Goal: Task Accomplishment & Management: Manage account settings

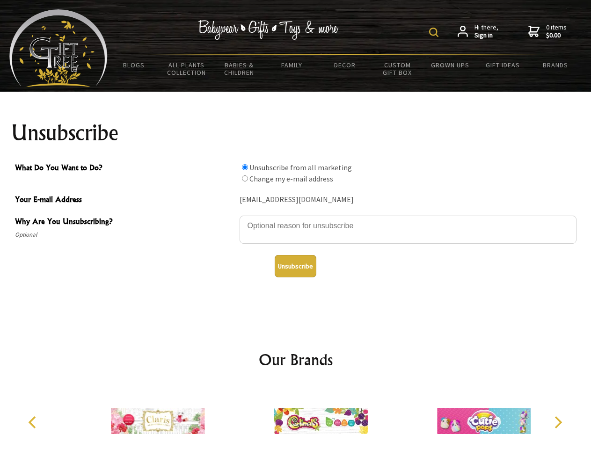
click at [435, 32] on img at bounding box center [433, 32] width 9 height 9
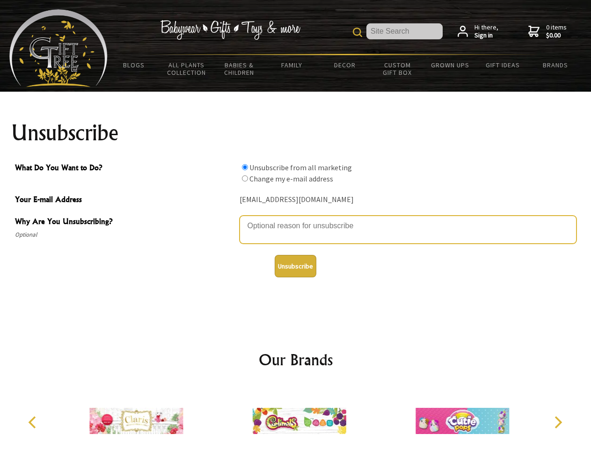
click at [296, 219] on textarea "Why Are You Unsubscribing?" at bounding box center [408, 230] width 337 height 28
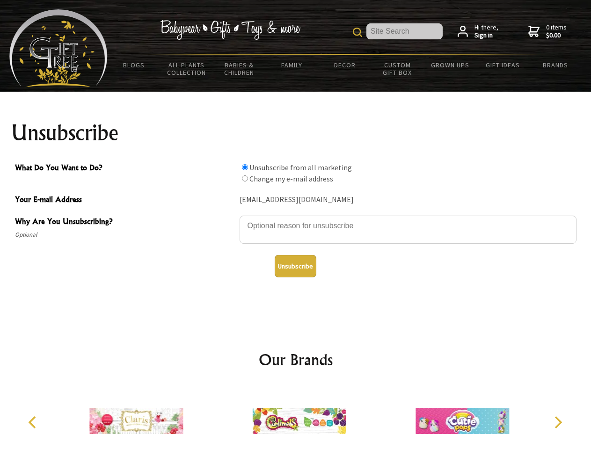
click at [245, 167] on input "What Do You Want to Do?" at bounding box center [245, 167] width 6 height 6
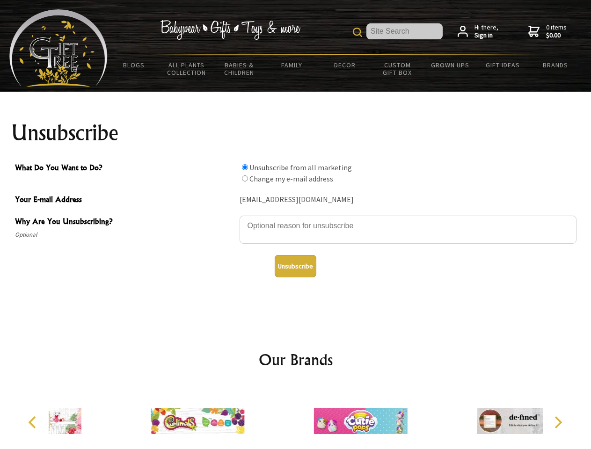
click at [245, 178] on input "What Do You Want to Do?" at bounding box center [245, 178] width 6 height 6
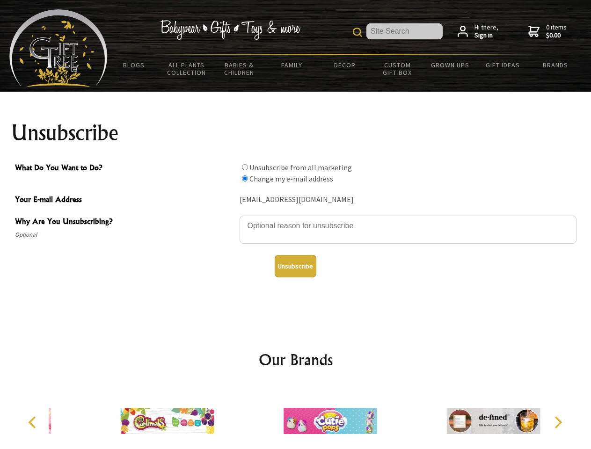
radio input "true"
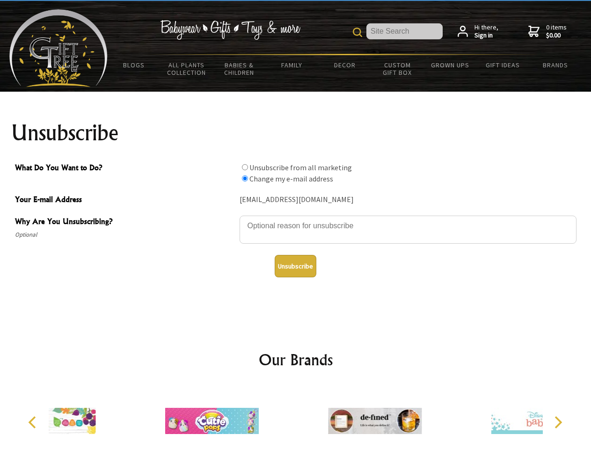
click at [295, 266] on button "Unsubscribe" at bounding box center [296, 266] width 42 height 22
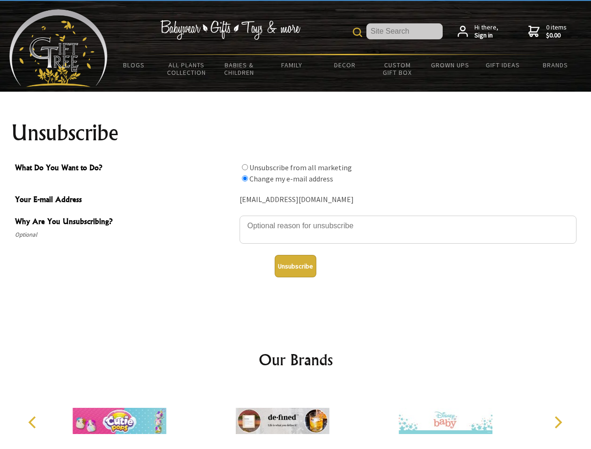
click at [296, 417] on img at bounding box center [283, 421] width 94 height 70
click at [34, 422] on icon "Previous" at bounding box center [33, 422] width 12 height 12
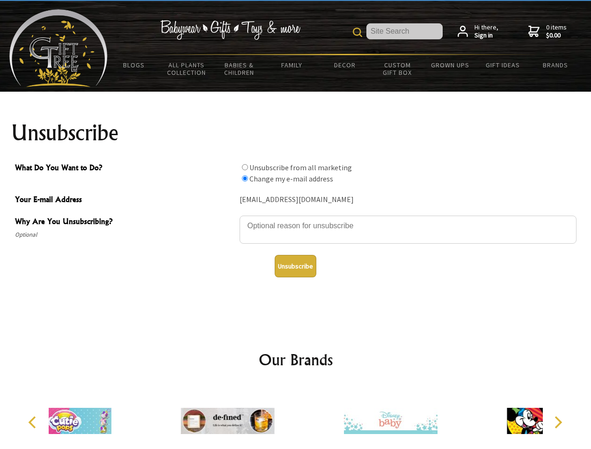
click at [558, 422] on icon "Next" at bounding box center [557, 422] width 12 height 12
